Goal: Task Accomplishment & Management: Use online tool/utility

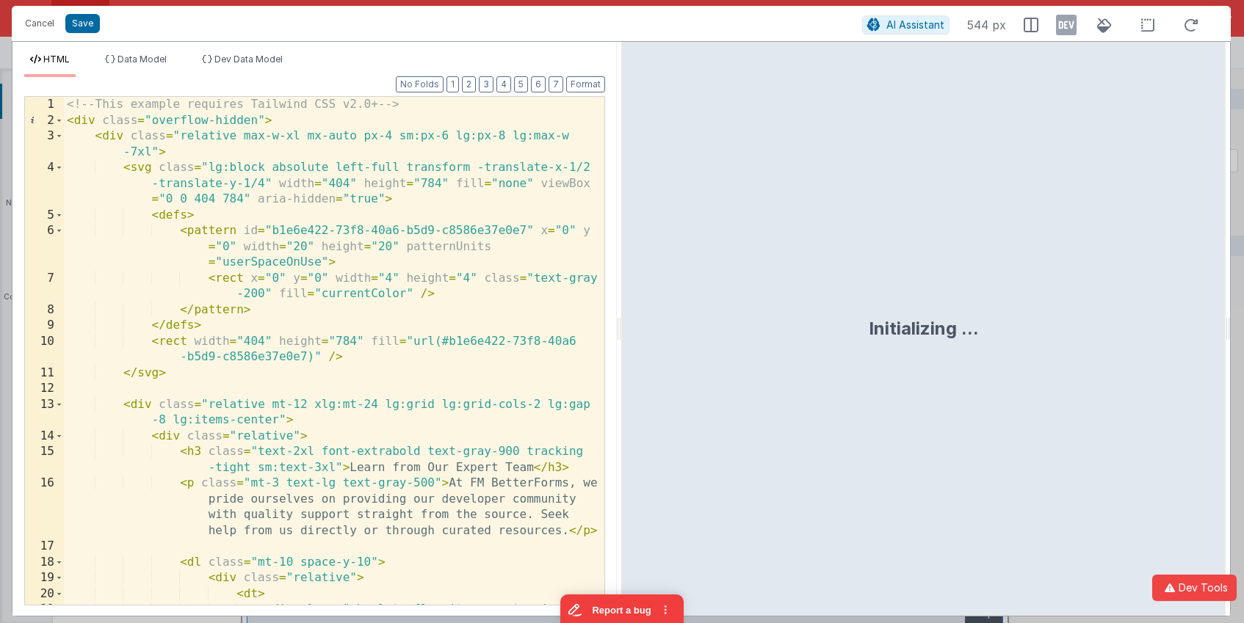
click at [373, 212] on div "<!-- This example requires Tailwind CSS v2.0+ --> < div class = "overflow-hidde…" at bounding box center [334, 382] width 540 height 571
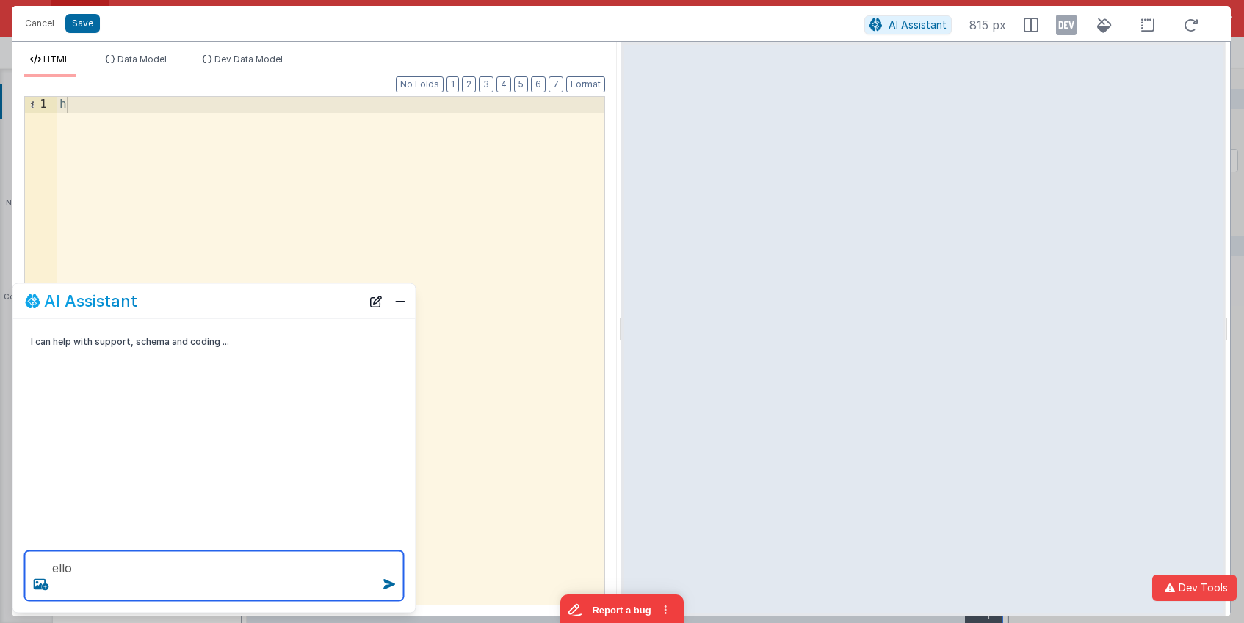
type textarea "ello"
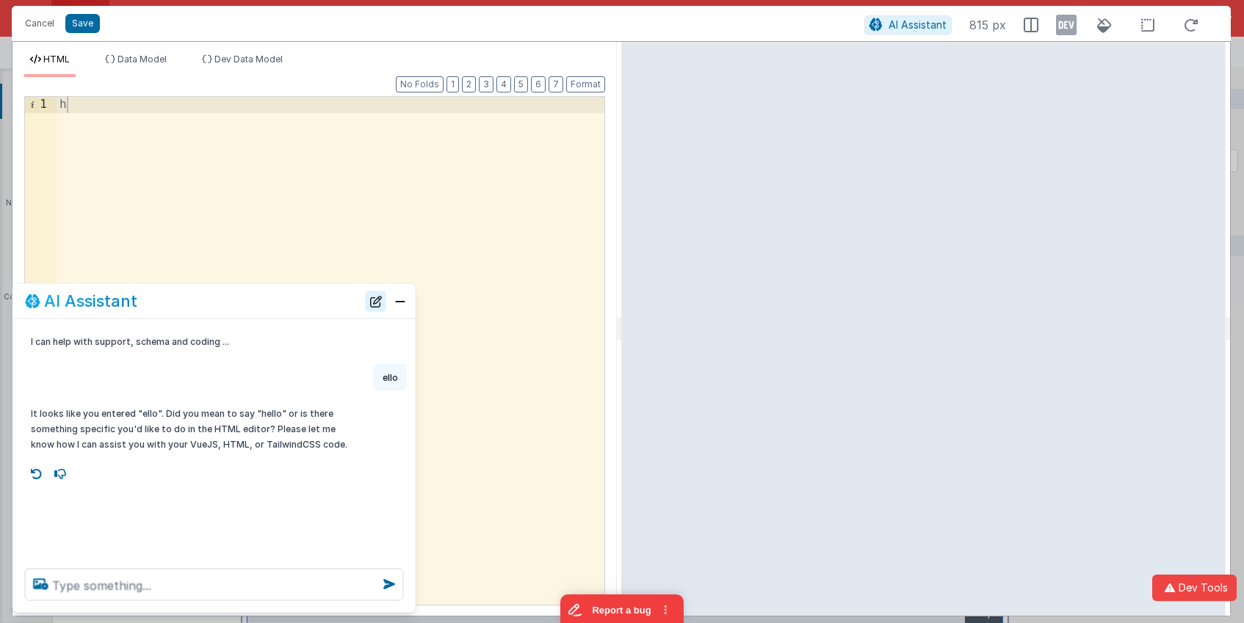
click at [377, 303] on button "New Chat" at bounding box center [376, 301] width 21 height 21
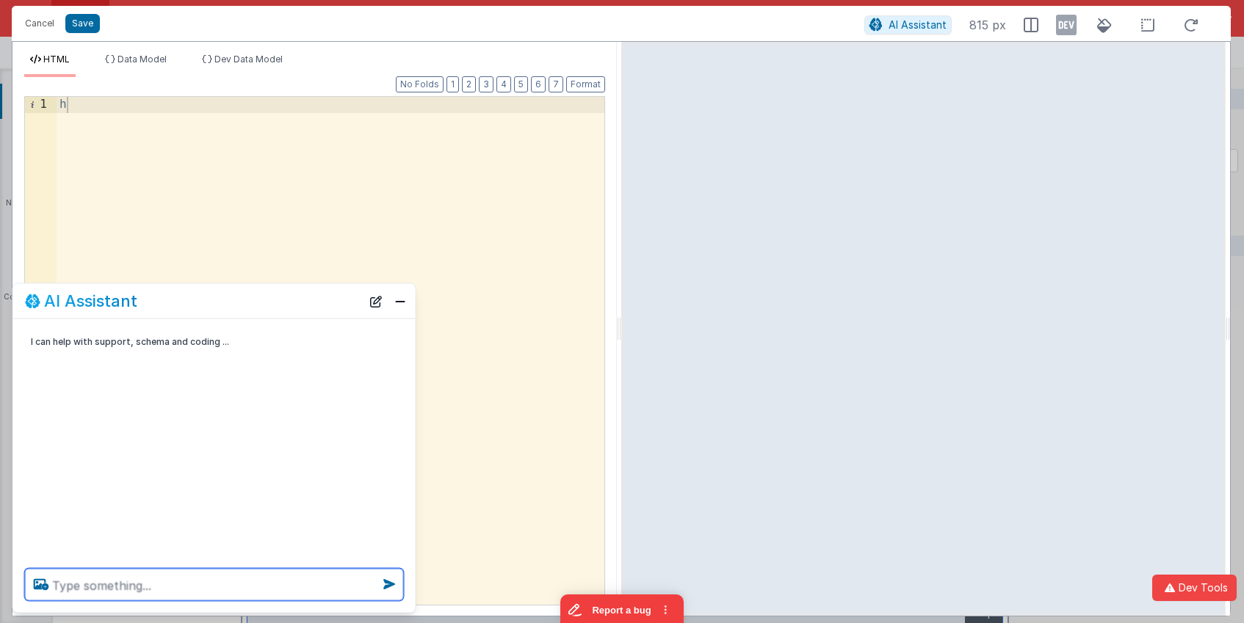
click at [162, 591] on textarea at bounding box center [214, 585] width 379 height 32
paste textarea "Use Tailwind’s “Feature Section – Simple 3-column” block. Each feature card sho…"
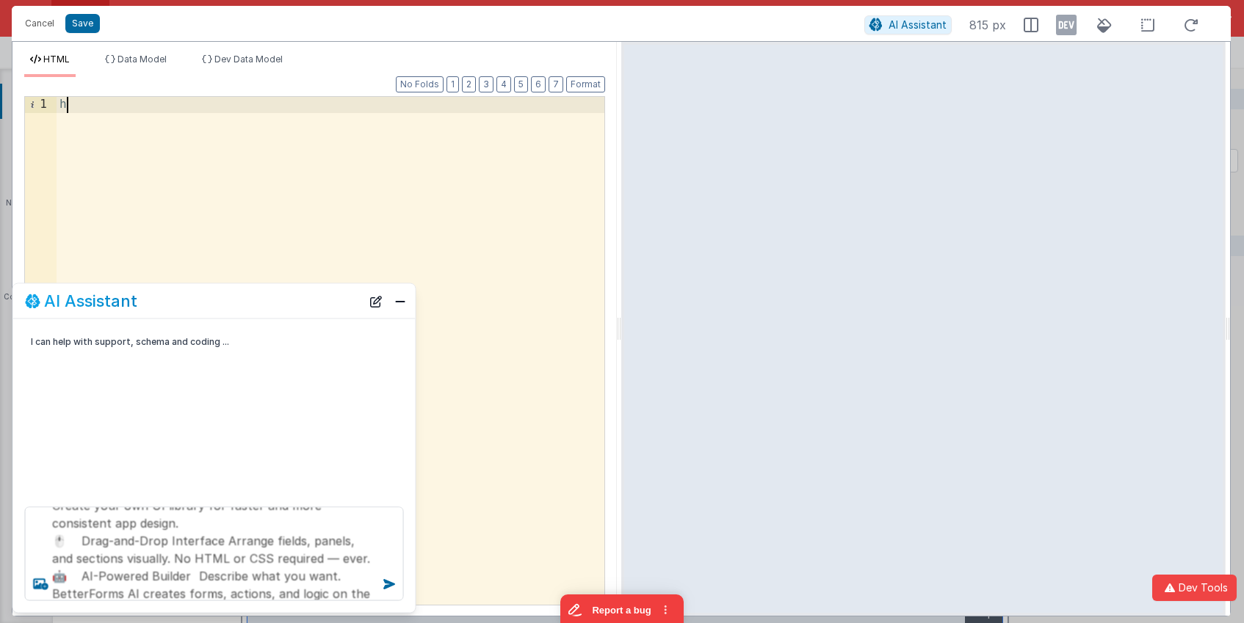
click at [468, 241] on div "h" at bounding box center [331, 367] width 548 height 540
click at [275, 204] on div at bounding box center [331, 367] width 548 height 540
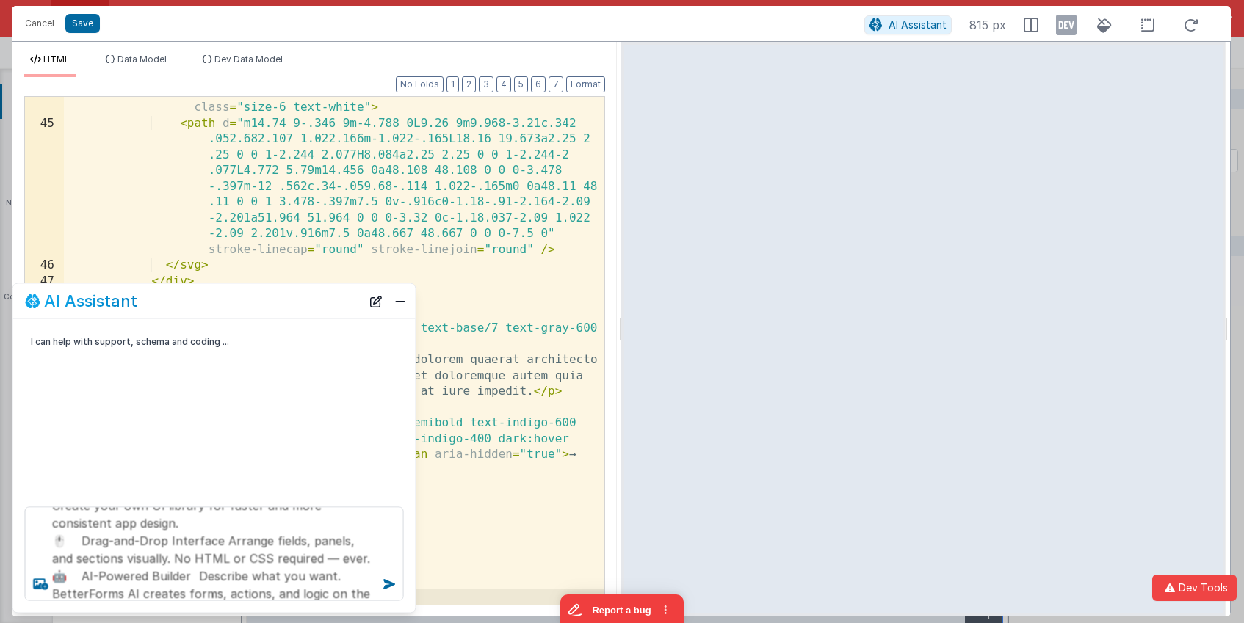
scroll to position [1355, 0]
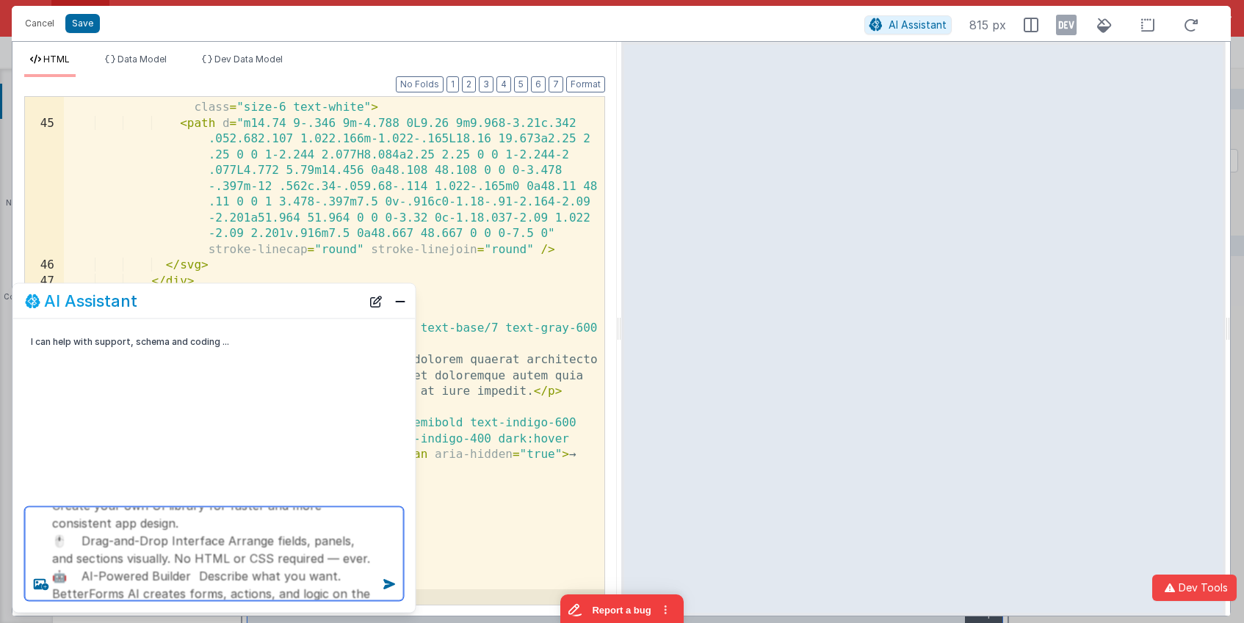
click at [286, 550] on textarea "Use Tailwind’s “Feature Section – Simple 3-column” block. Each feature card sho…" at bounding box center [214, 554] width 379 height 94
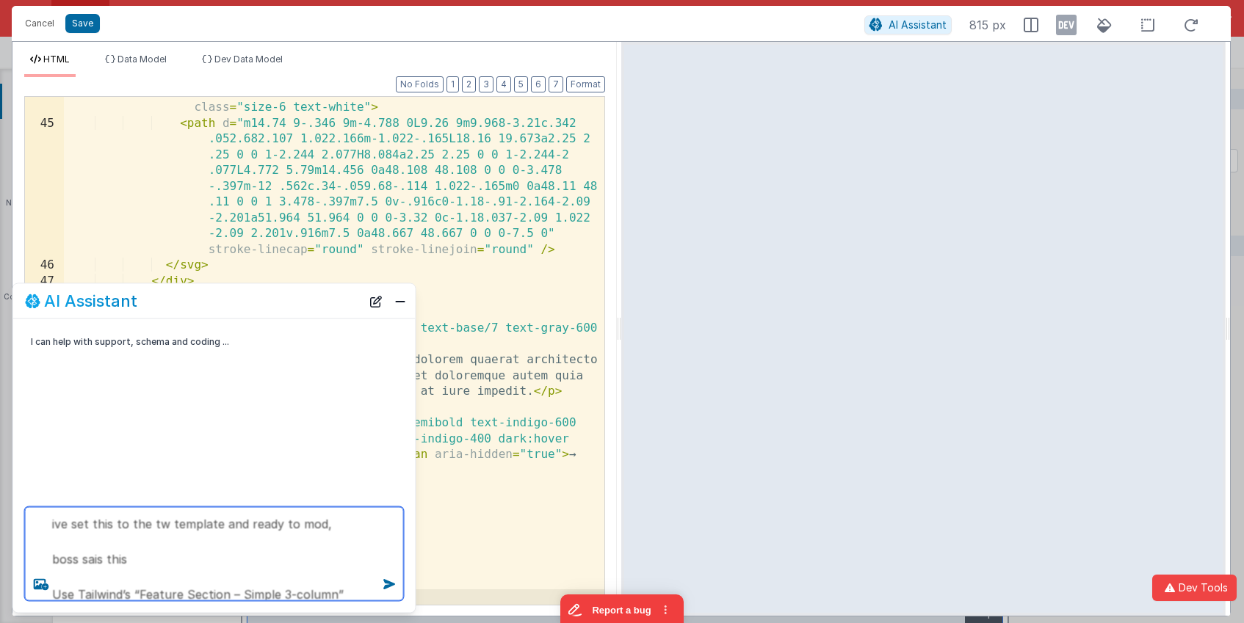
type textarea "ive set this to the tw template and ready to mod, boss sais this Use Tailwind’s…"
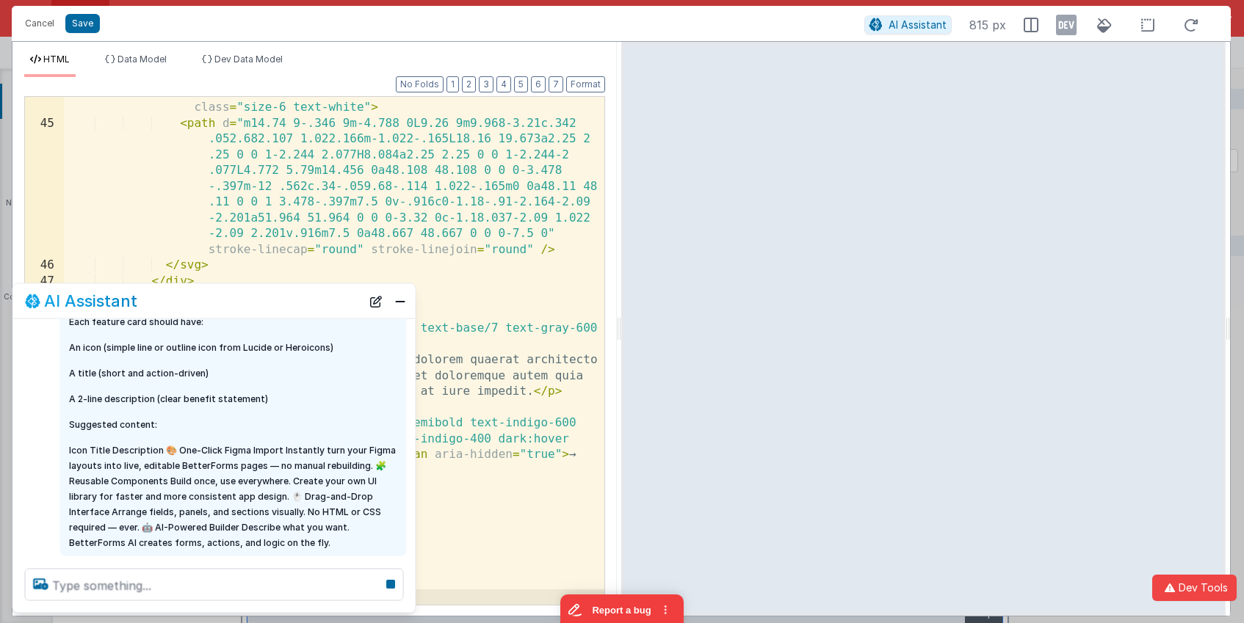
scroll to position [173, 0]
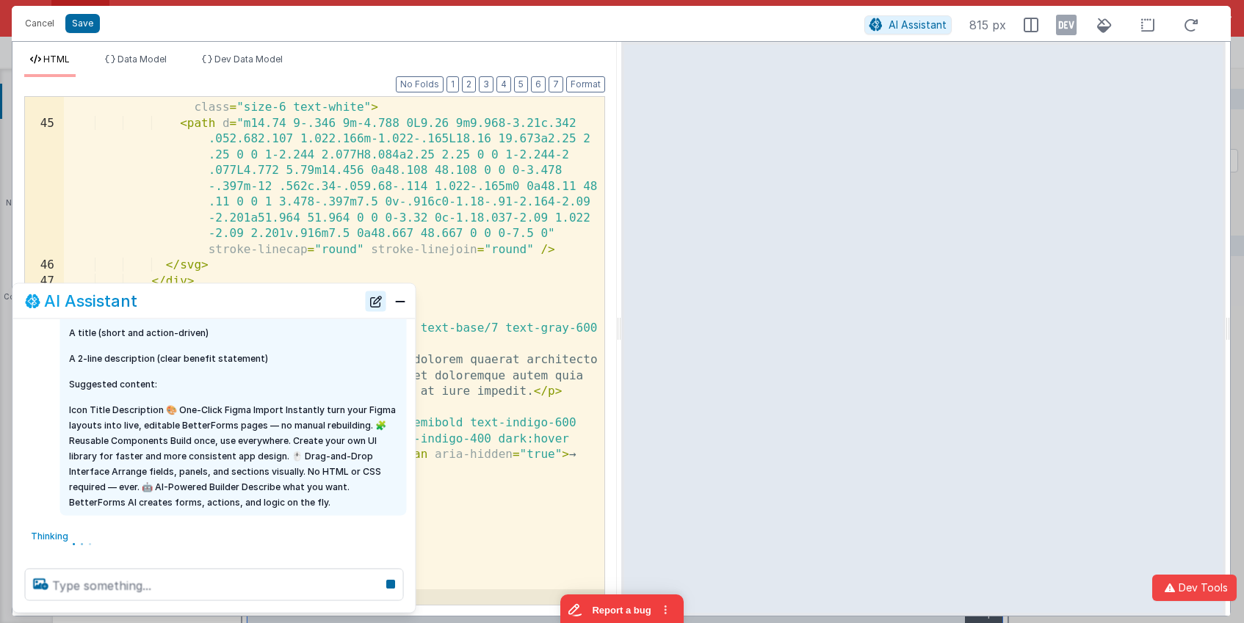
click at [379, 303] on button "New Chat" at bounding box center [376, 301] width 21 height 21
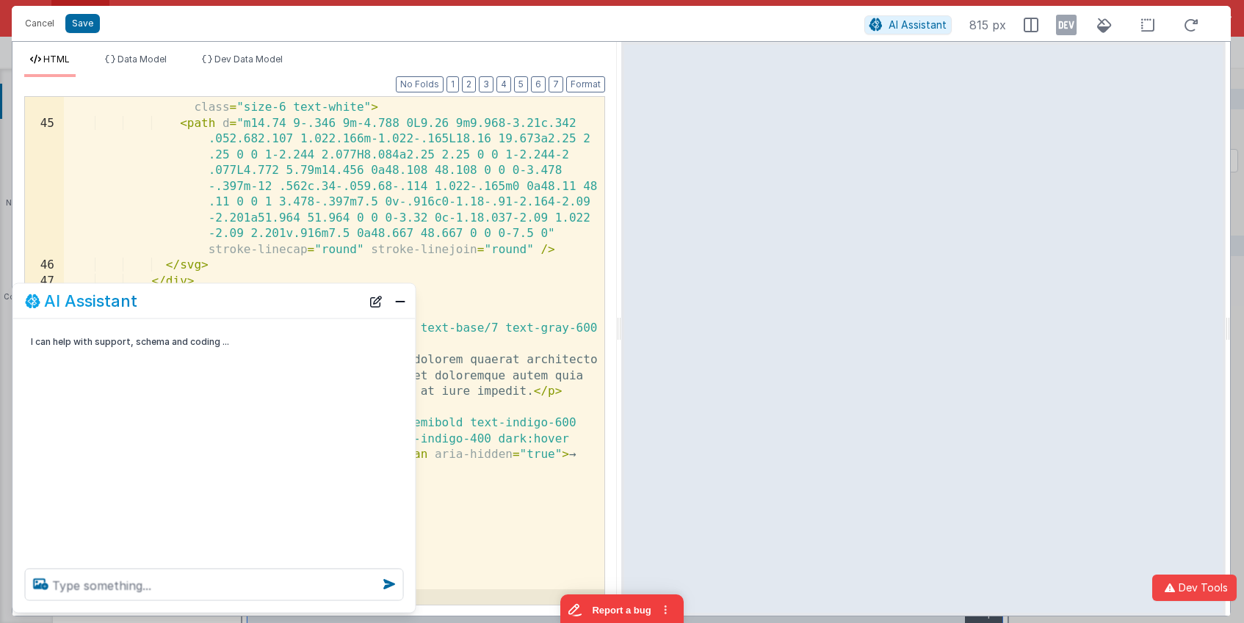
scroll to position [0, 0]
click at [186, 584] on textarea at bounding box center [214, 585] width 379 height 32
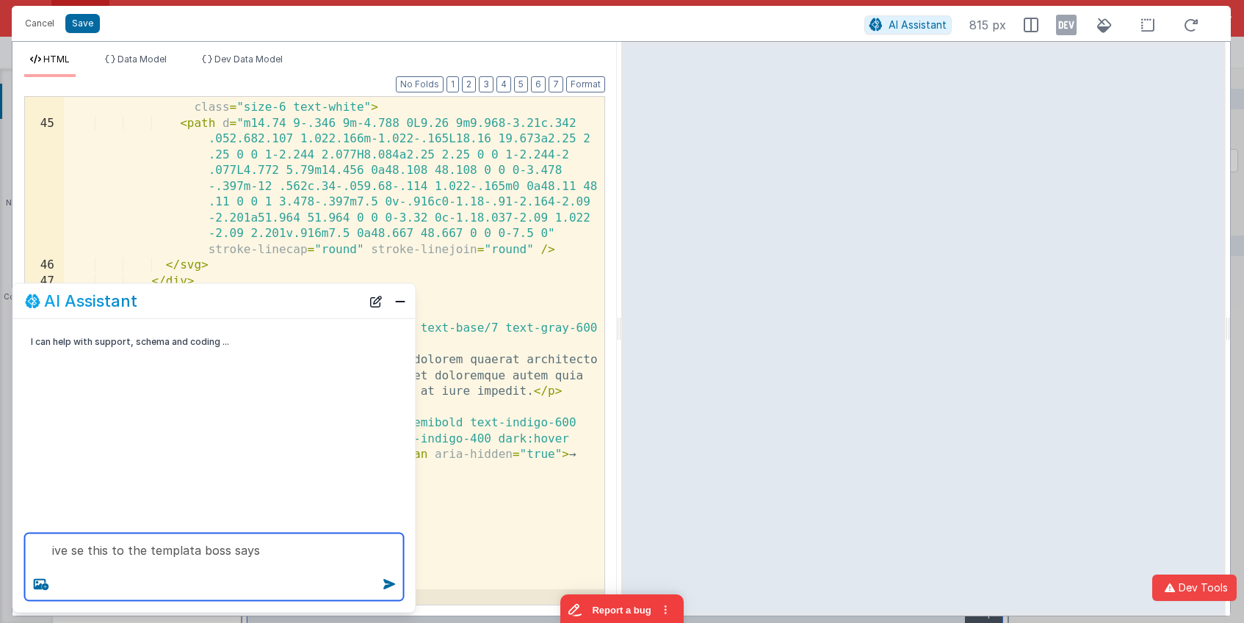
paste textarea "<div class="bg-white py-24 sm:py-32 dark:bg-gray-900"> <div class="mx-auto max-…"
paste textarea "Each feature card should have: An icon (simple line or outline icon from Lucide…"
type textarea "ive se this to the templata boss says Each feature card should have: An icon (s…"
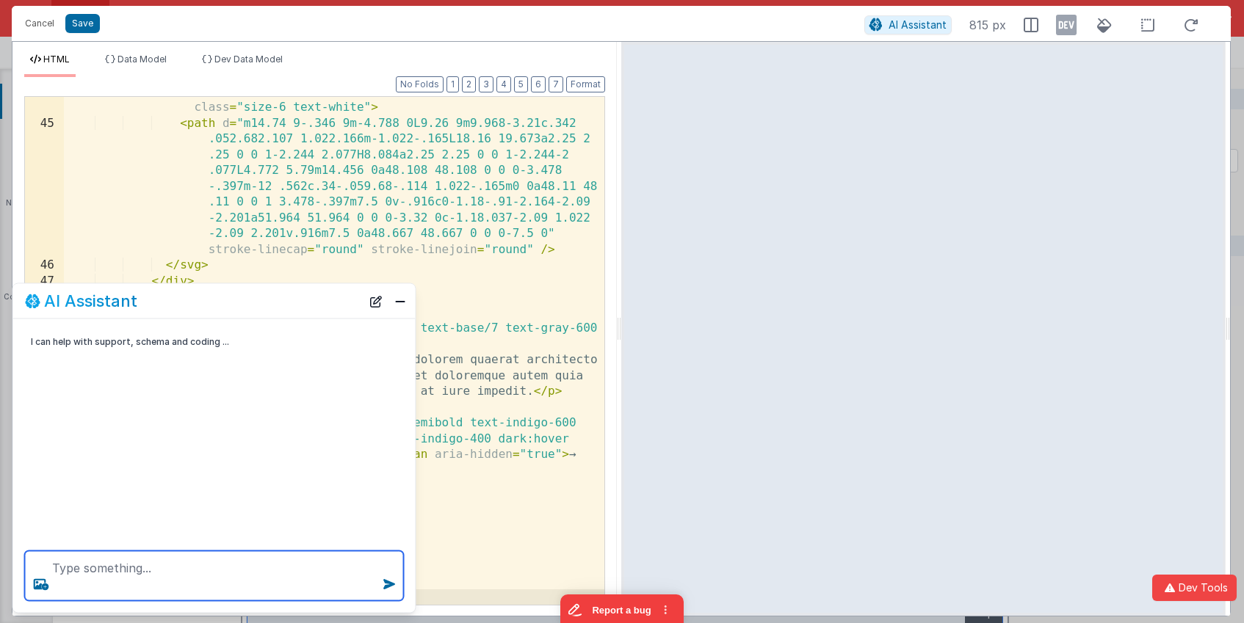
scroll to position [0, 0]
paste textarea "ive se this to the templata boss says Each feature card should have: An icon (s…"
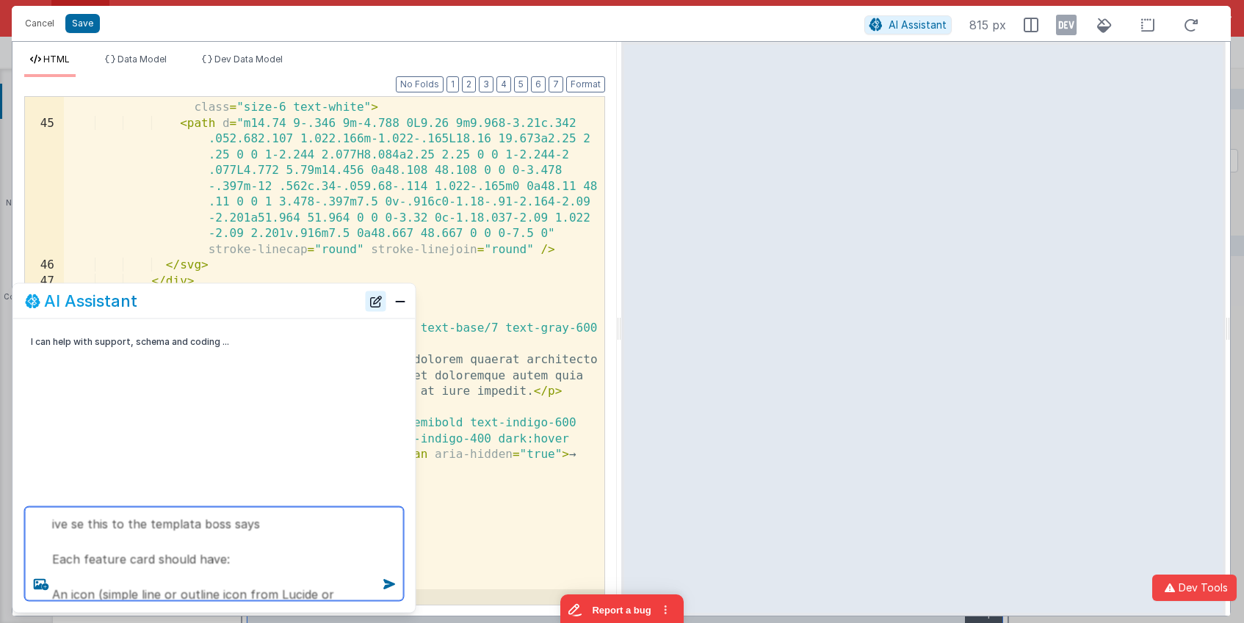
scroll to position [353, 0]
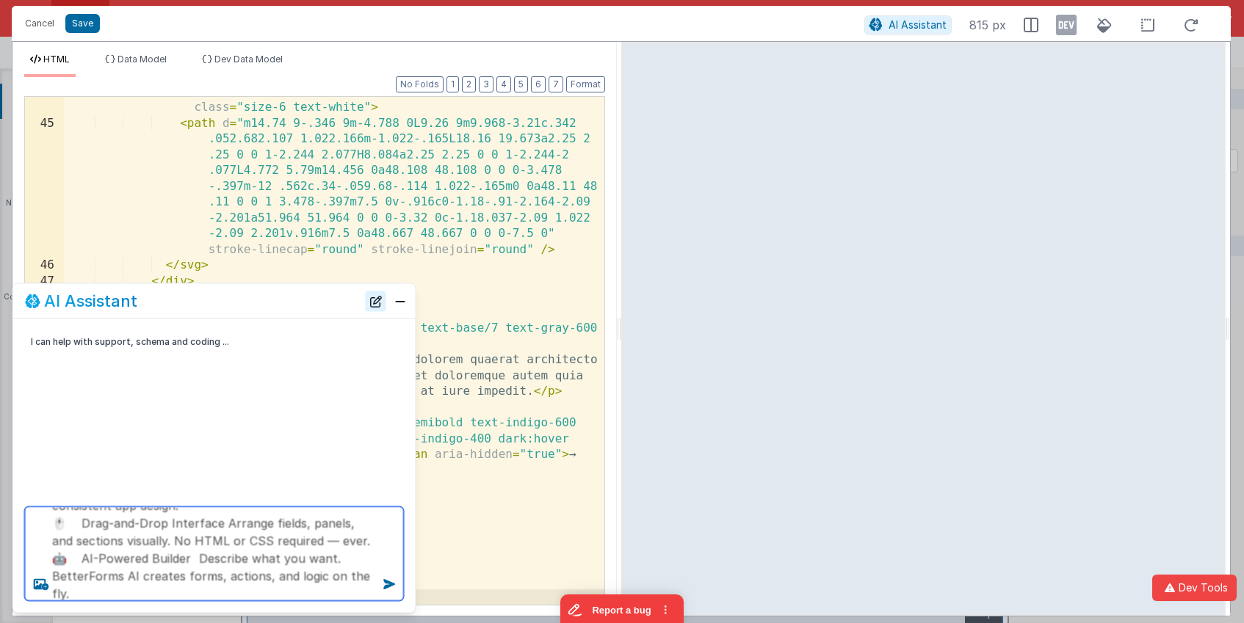
type textarea "ive se this to the templata boss says Each feature card should have: An icon (s…"
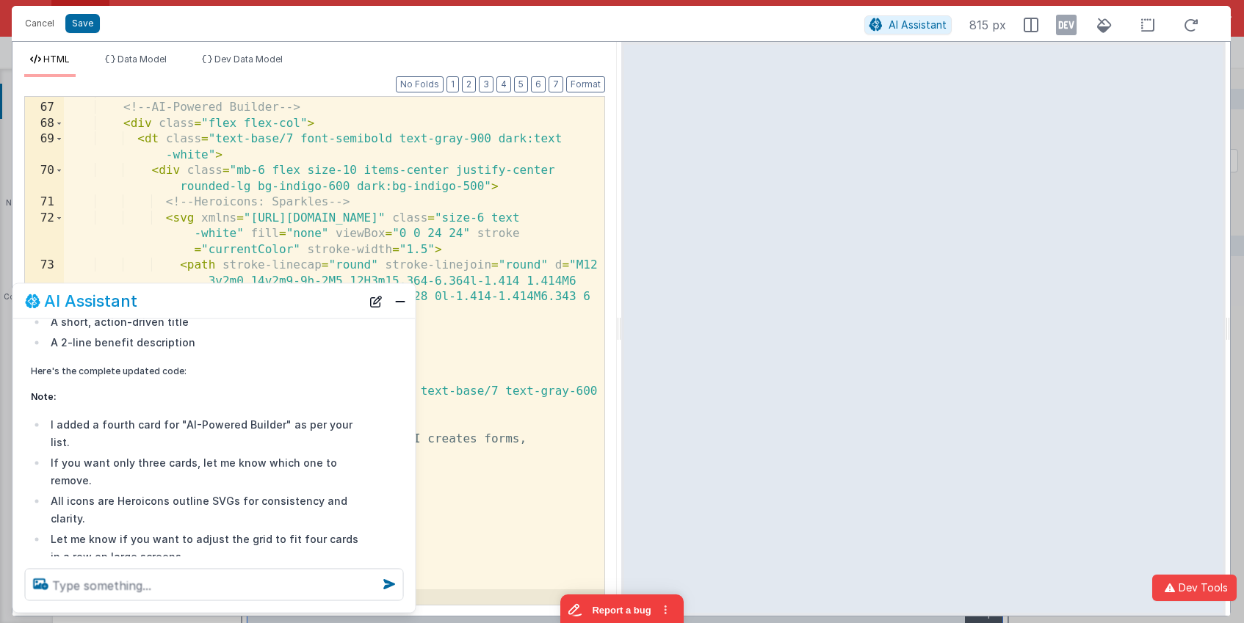
scroll to position [461, 0]
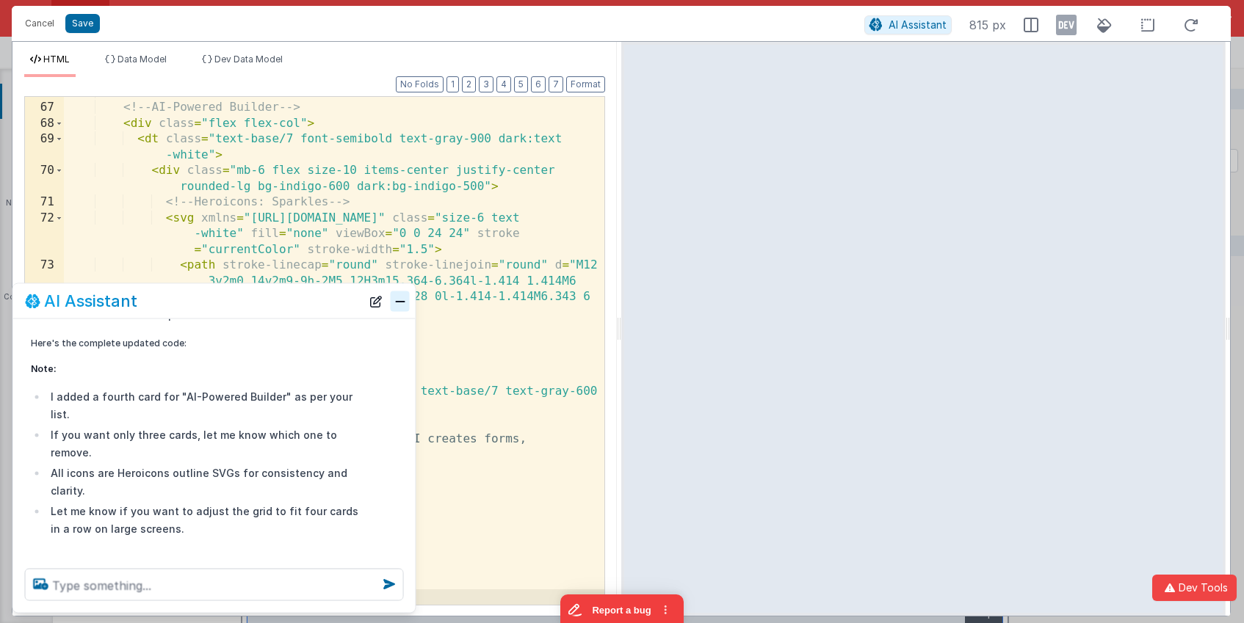
click at [396, 297] on button "Close" at bounding box center [400, 301] width 19 height 21
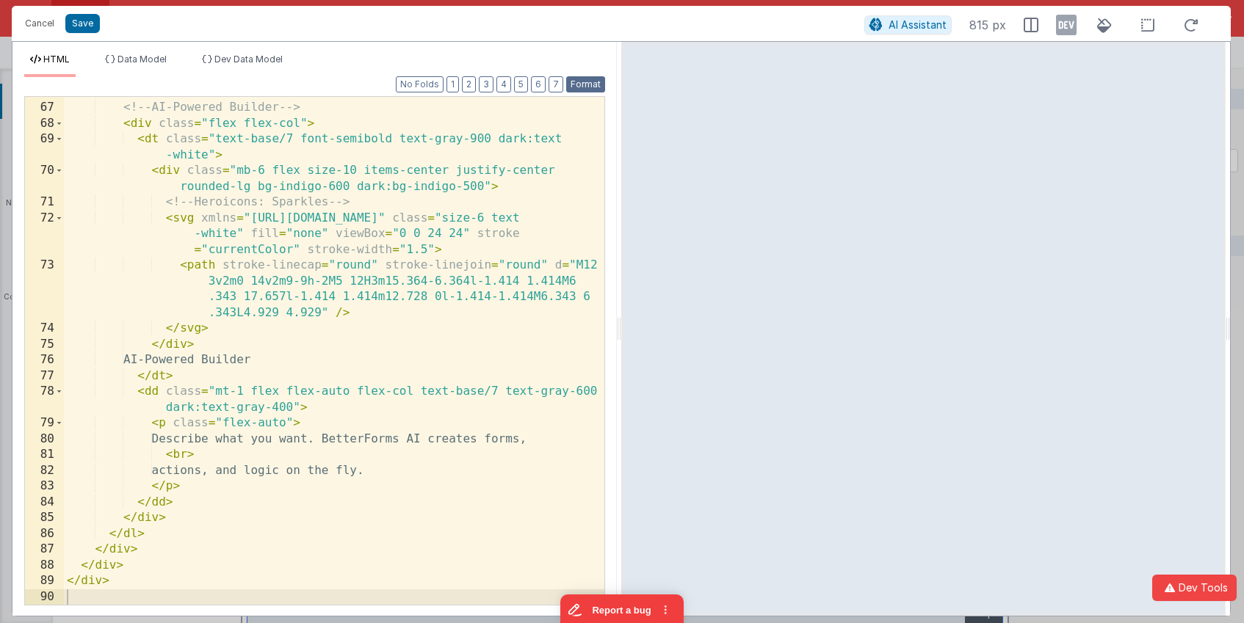
click at [583, 87] on button "Format" at bounding box center [585, 84] width 39 height 16
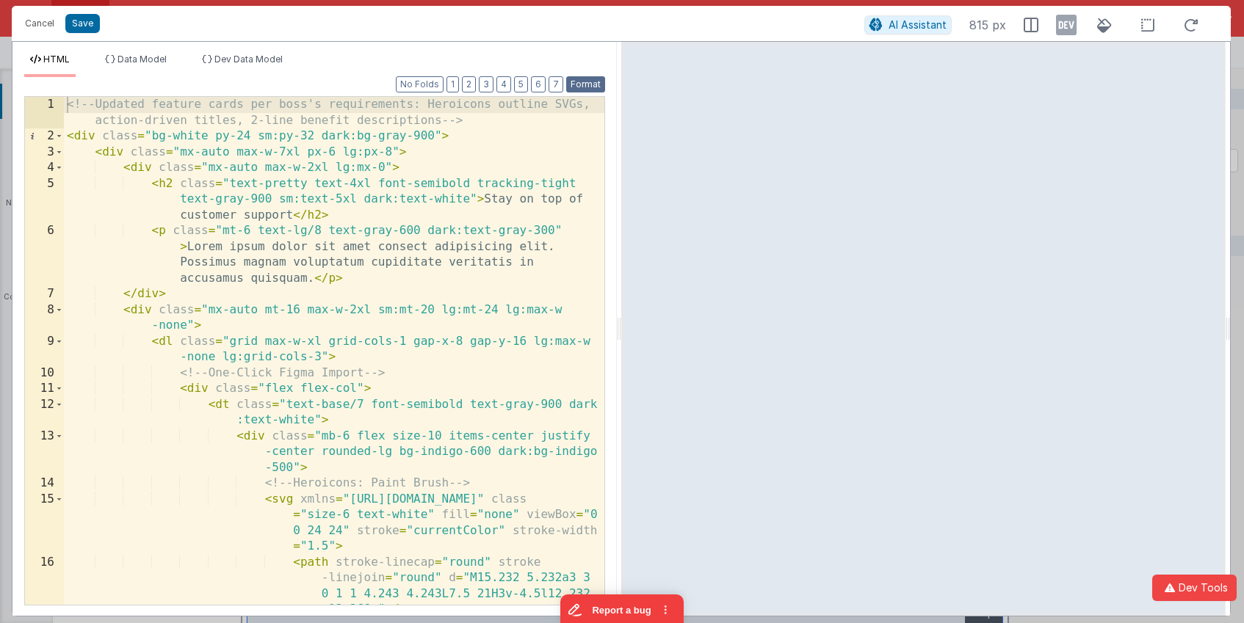
scroll to position [0, 0]
click at [84, 23] on button "Save" at bounding box center [82, 23] width 35 height 19
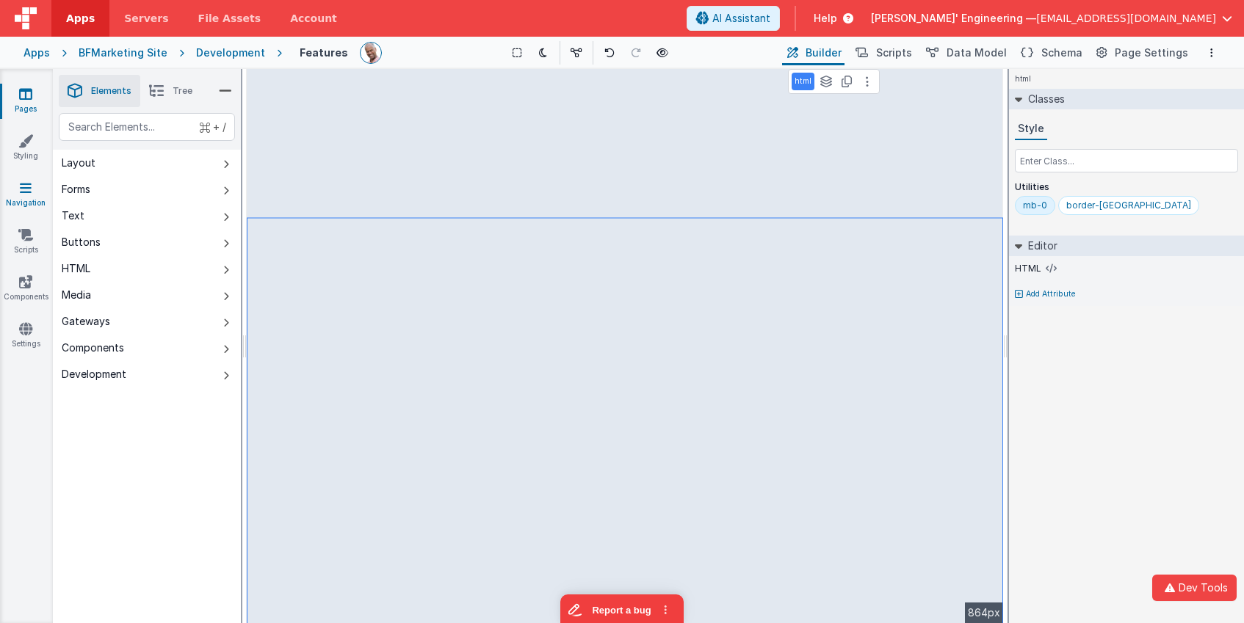
click at [32, 203] on link "Navigation" at bounding box center [25, 195] width 53 height 29
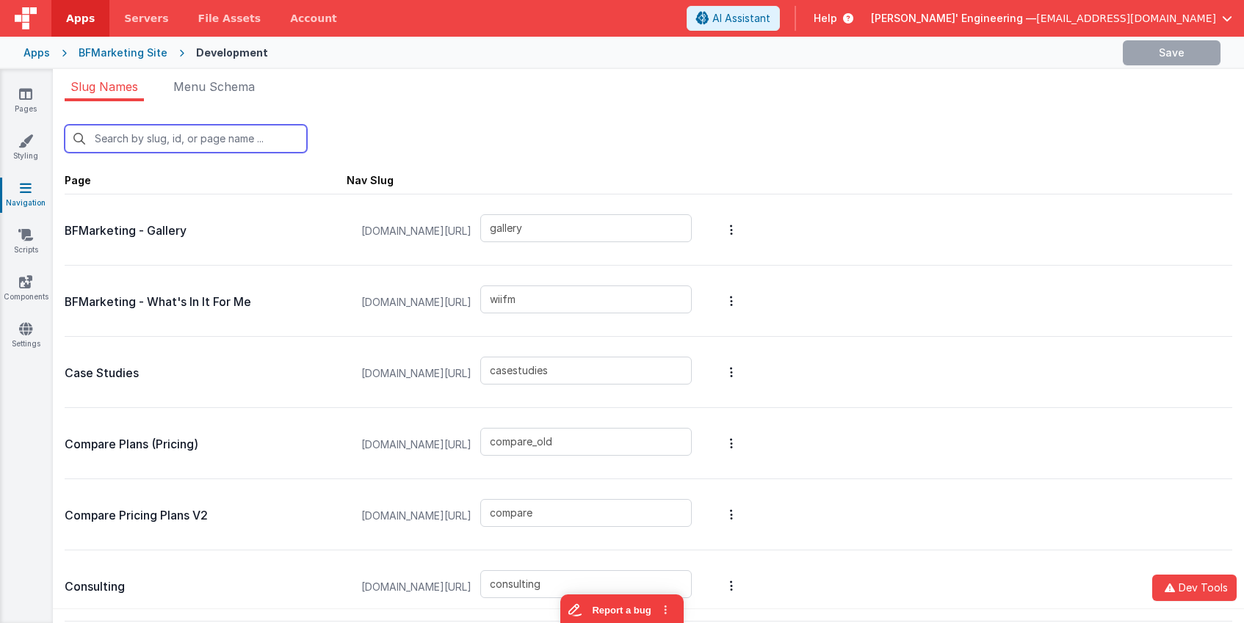
click at [239, 139] on input "text" at bounding box center [186, 139] width 242 height 28
type input "fe"
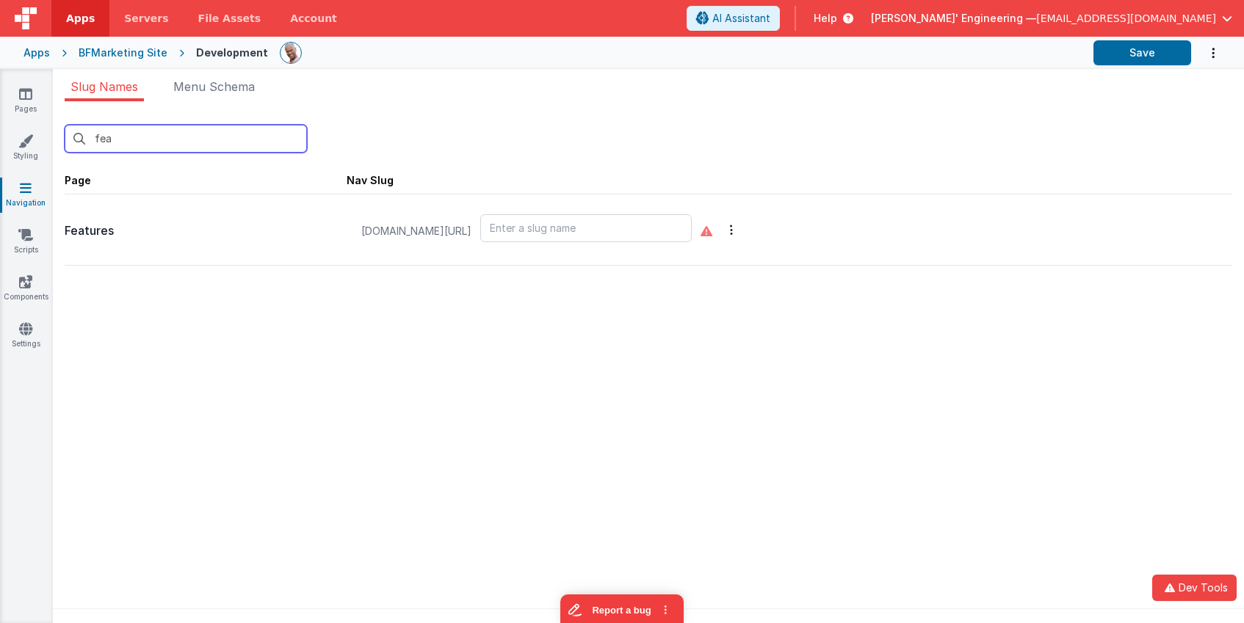
type input "fea"
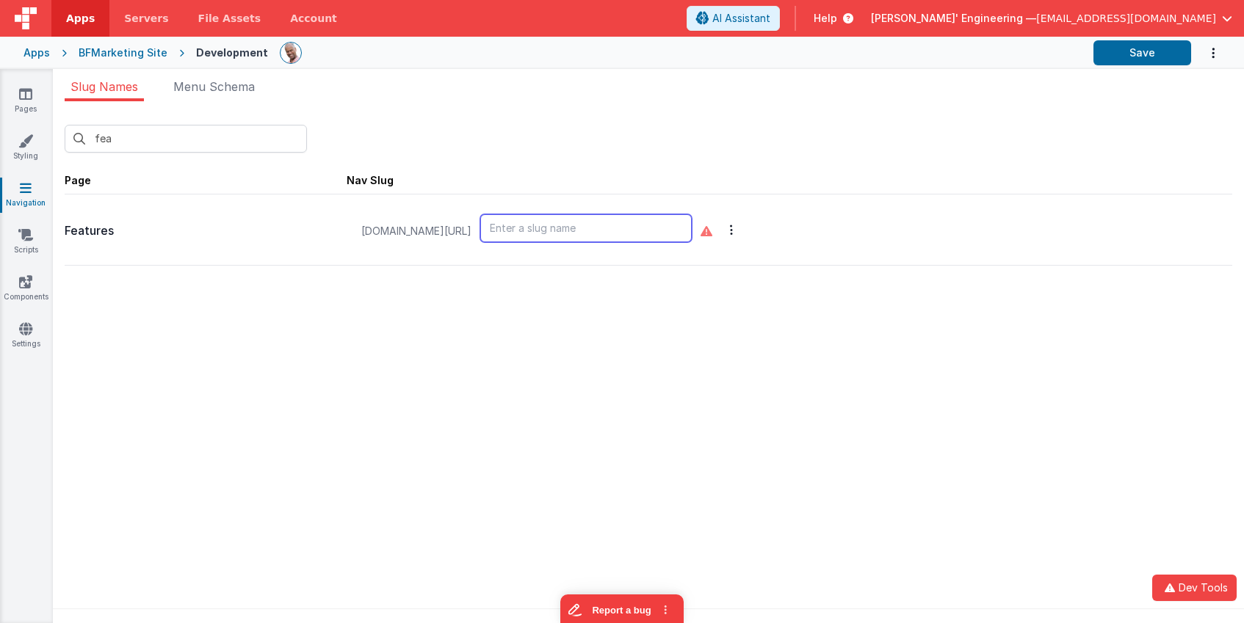
click at [571, 233] on input "text" at bounding box center [585, 228] width 211 height 28
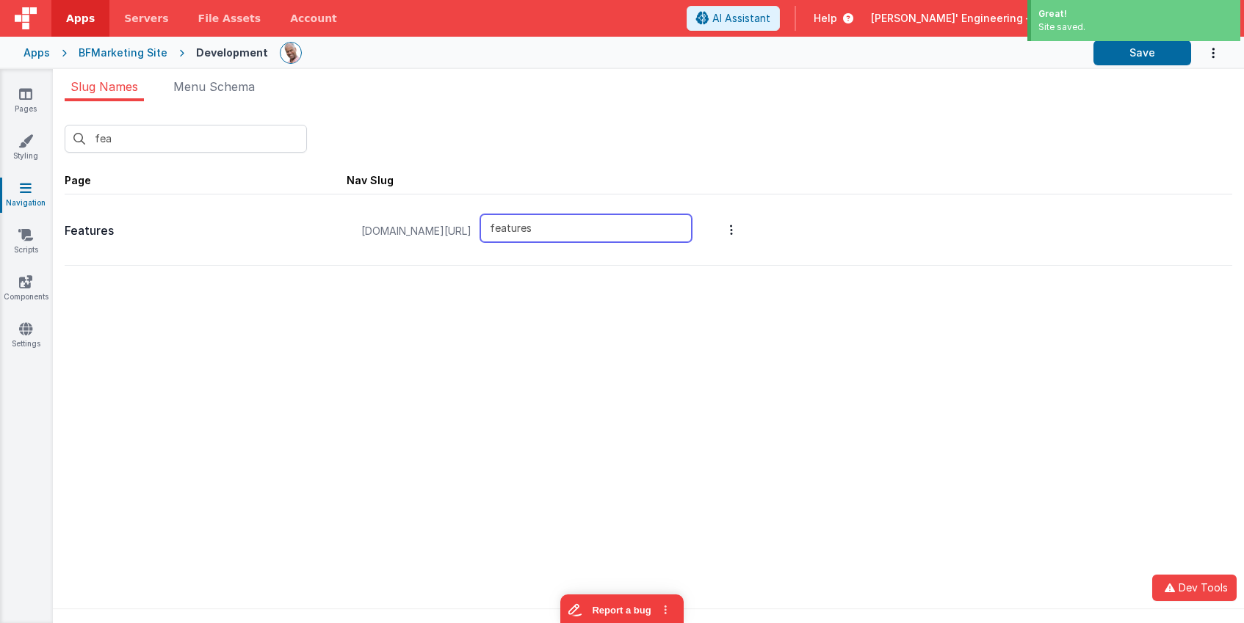
type input "features"
